Goal: Task Accomplishment & Management: Complete application form

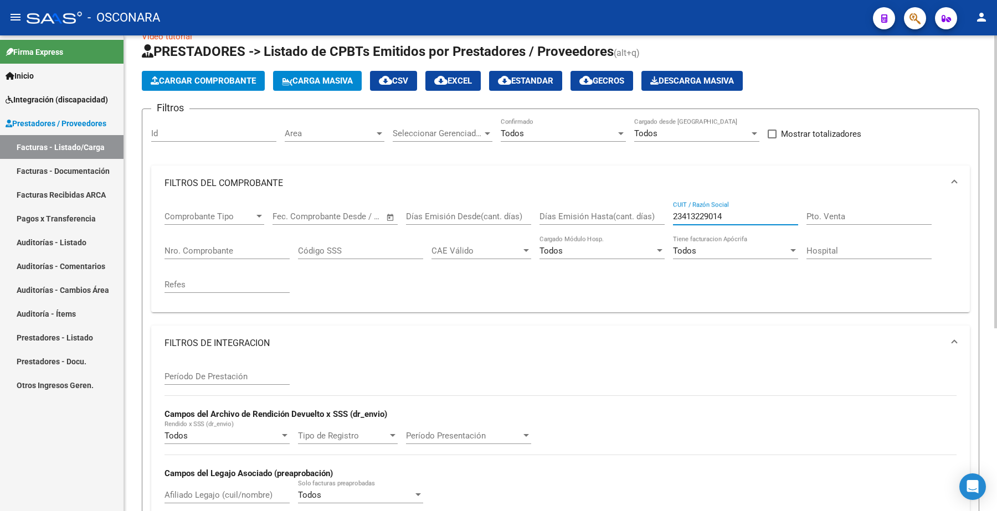
scroll to position [20, 0]
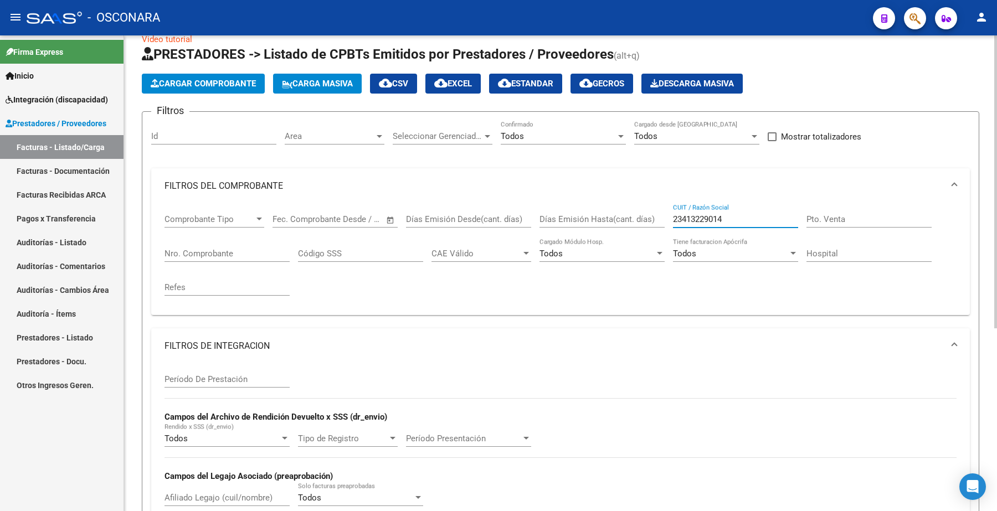
type input "23413229014"
drag, startPoint x: 733, startPoint y: 214, endPoint x: 671, endPoint y: 225, distance: 63.1
click at [671, 225] on div "Comprobante Tipo Comprobante Tipo Fecha inicio – Fecha fin Fec. Comprobante Des…" at bounding box center [560, 255] width 792 height 102
paste input "27398438294"
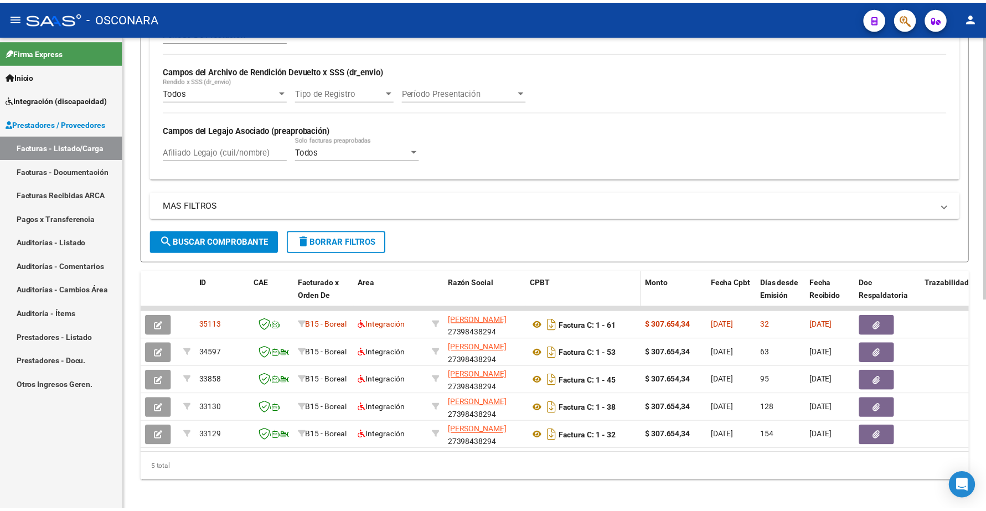
scroll to position [380, 0]
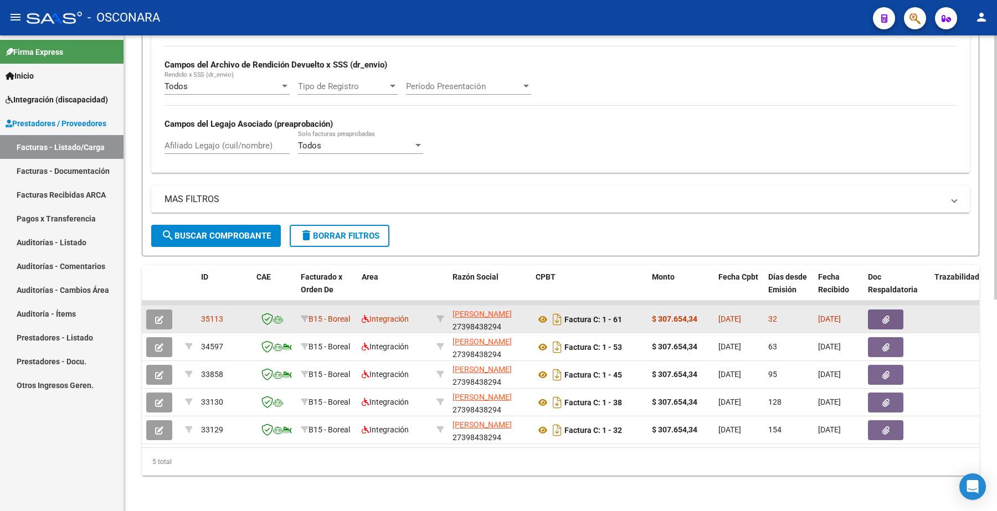
type input "27398438294"
click at [164, 310] on button "button" at bounding box center [159, 320] width 26 height 20
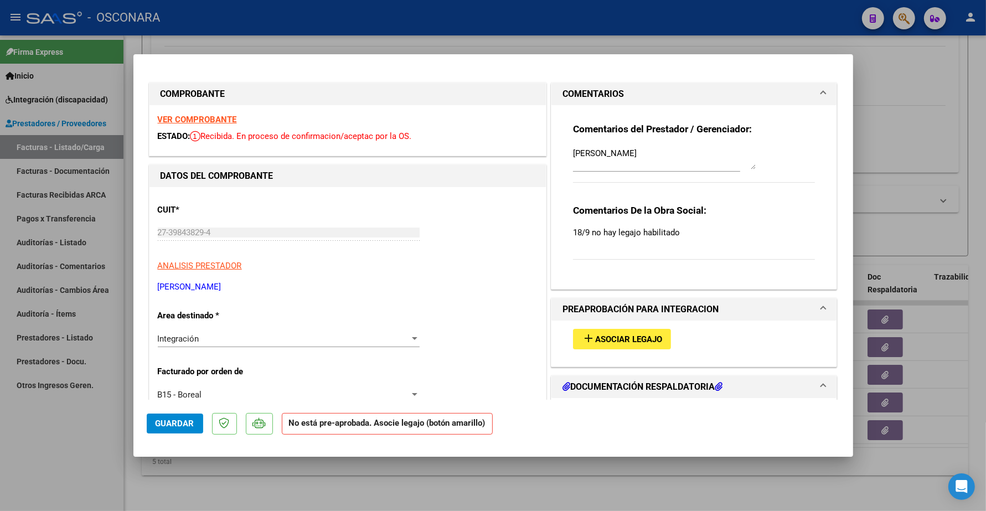
click at [219, 119] on strong "VER COMPROBANTE" at bounding box center [197, 120] width 79 height 10
click at [622, 338] on span "Asociar Legajo" at bounding box center [628, 339] width 67 height 10
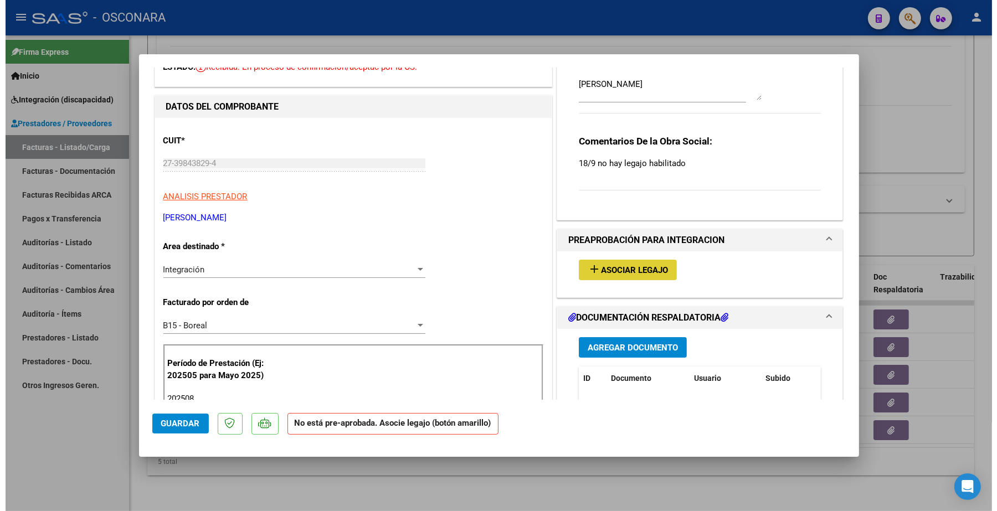
scroll to position [0, 0]
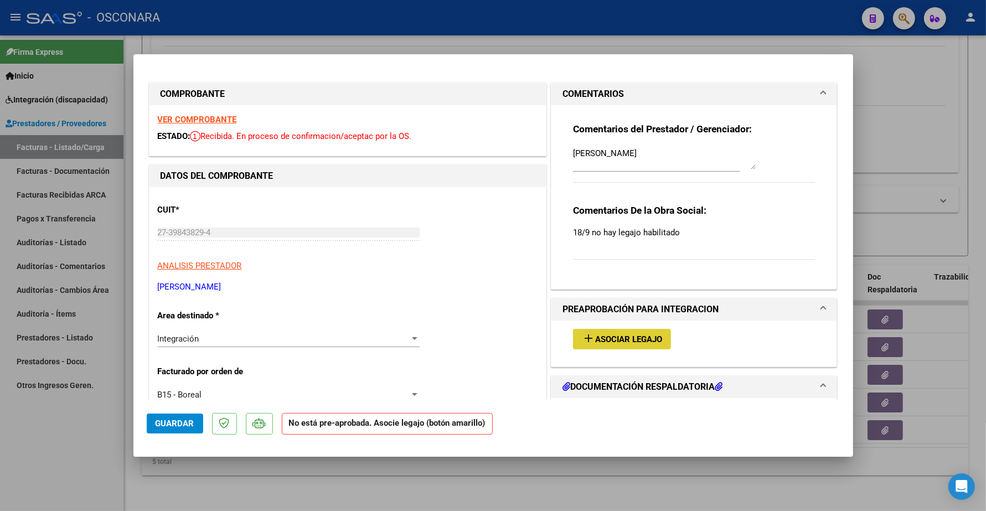
click at [622, 336] on span "Asociar Legajo" at bounding box center [628, 339] width 67 height 10
click at [895, 125] on div at bounding box center [493, 255] width 986 height 511
type input "$ 0,00"
